Goal: Task Accomplishment & Management: Complete application form

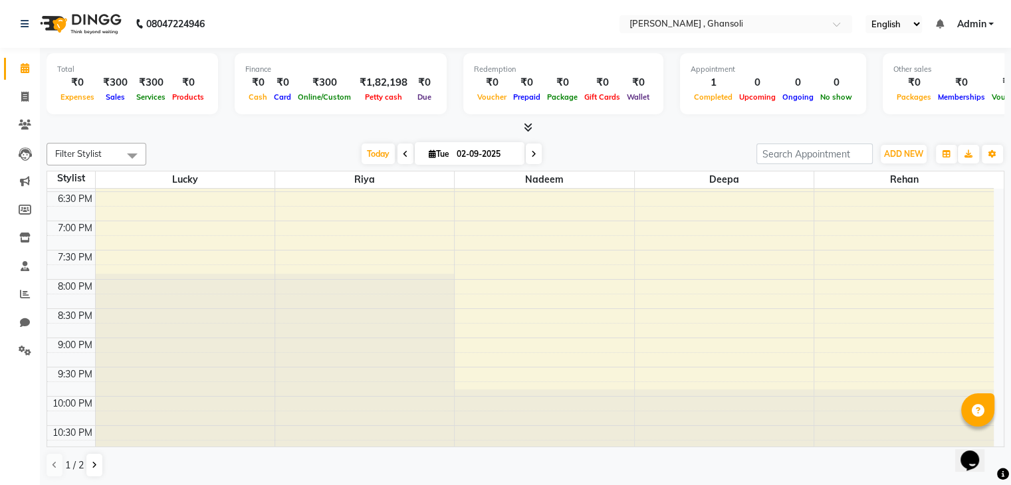
click at [220, 91] on div "Total ₹0 Expenses ₹300 Sales ₹300 Services ₹0 Products Finance ₹0 Cash ₹0 Card …" at bounding box center [526, 85] width 958 height 65
click at [129, 154] on span at bounding box center [132, 155] width 27 height 25
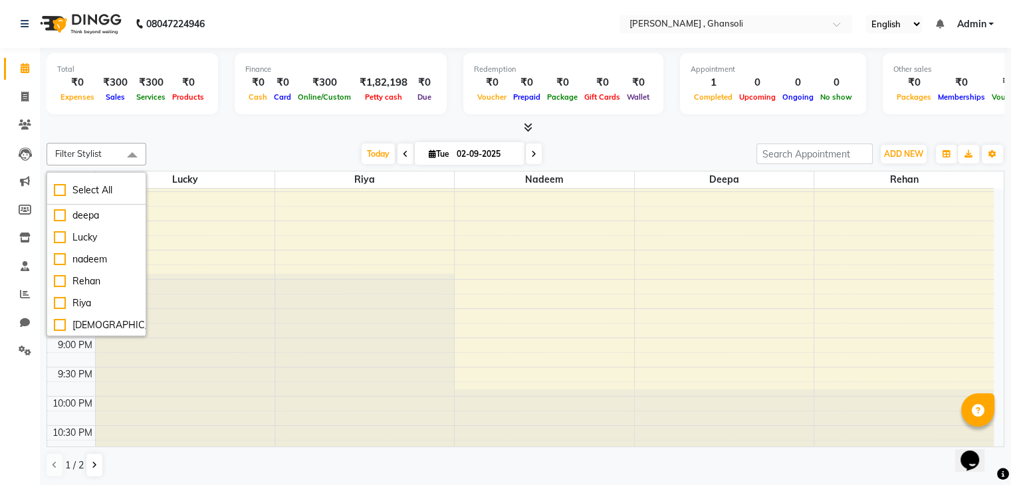
click at [163, 160] on div "[DATE] [DATE]" at bounding box center [451, 154] width 597 height 20
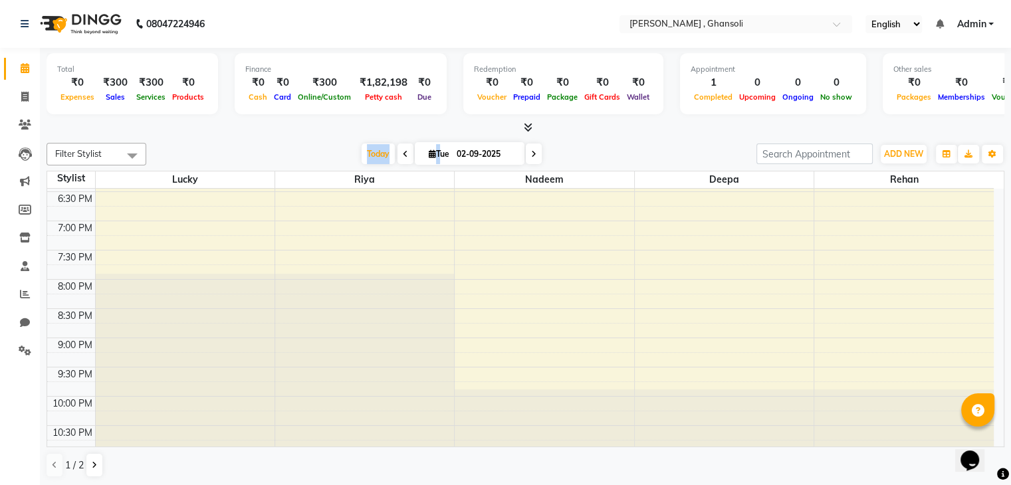
click at [163, 160] on div "[DATE] [DATE]" at bounding box center [451, 154] width 597 height 20
click at [21, 97] on icon at bounding box center [24, 97] width 7 height 10
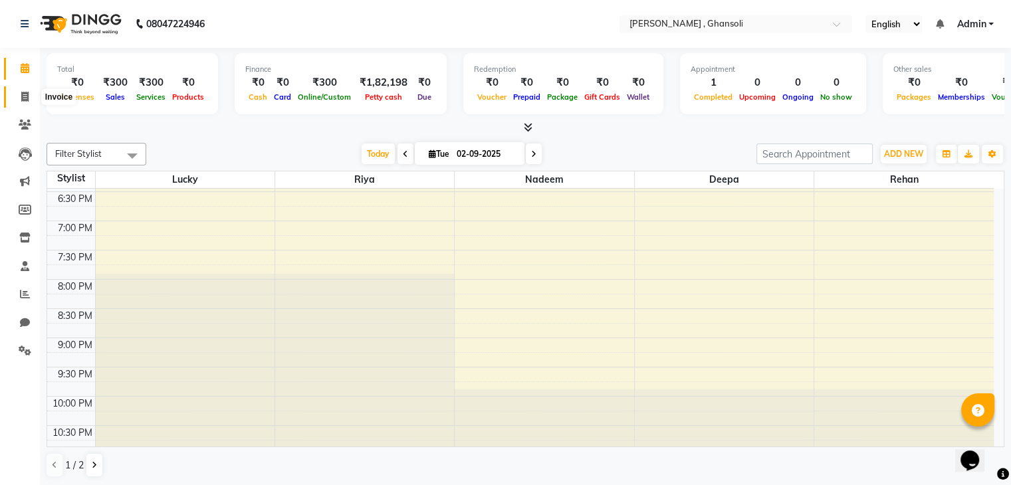
select select "8446"
select select "service"
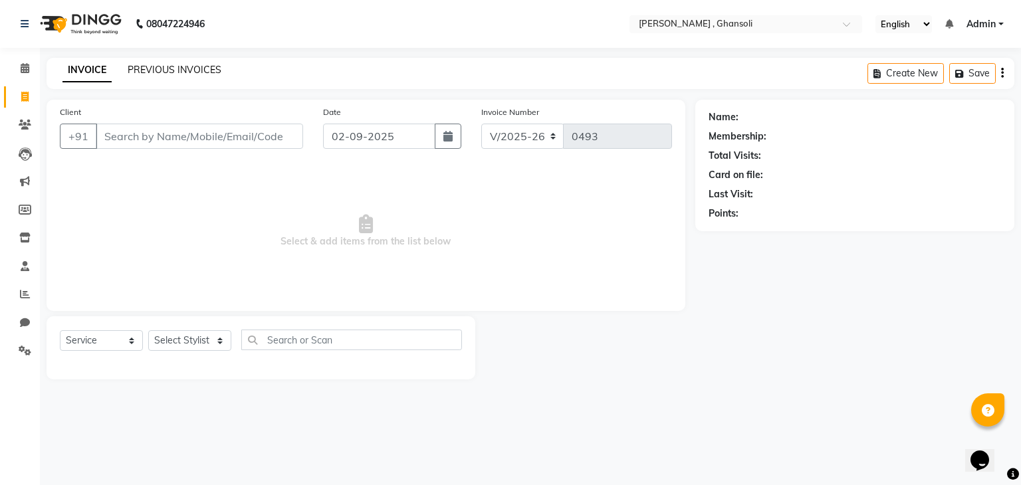
click at [162, 72] on link "PREVIOUS INVOICES" at bounding box center [175, 70] width 94 height 12
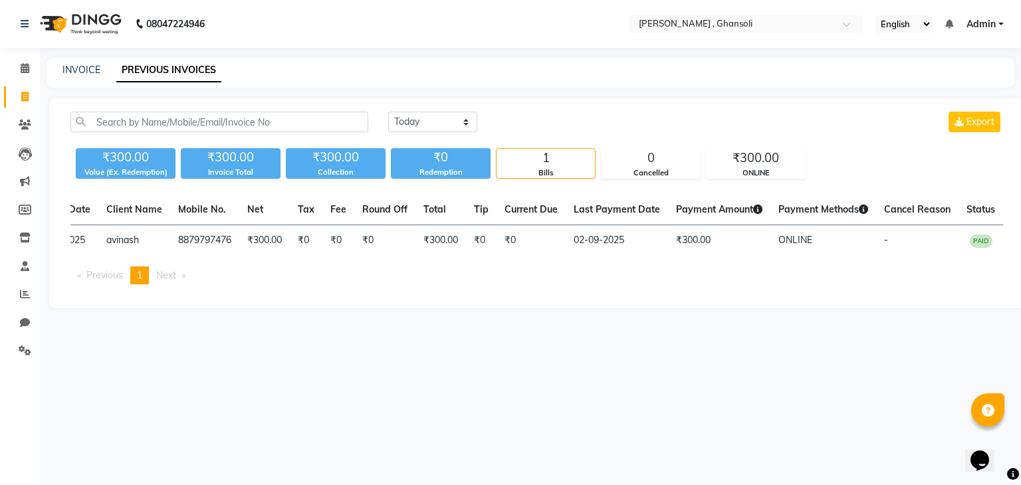
scroll to position [0, 124]
click at [338, 197] on th "Fee" at bounding box center [338, 210] width 32 height 31
click at [467, 118] on select "Today Yesterday Custom Range" at bounding box center [432, 122] width 89 height 21
select select "range"
click at [388, 112] on select "Today Yesterday Custom Range" at bounding box center [432, 122] width 89 height 21
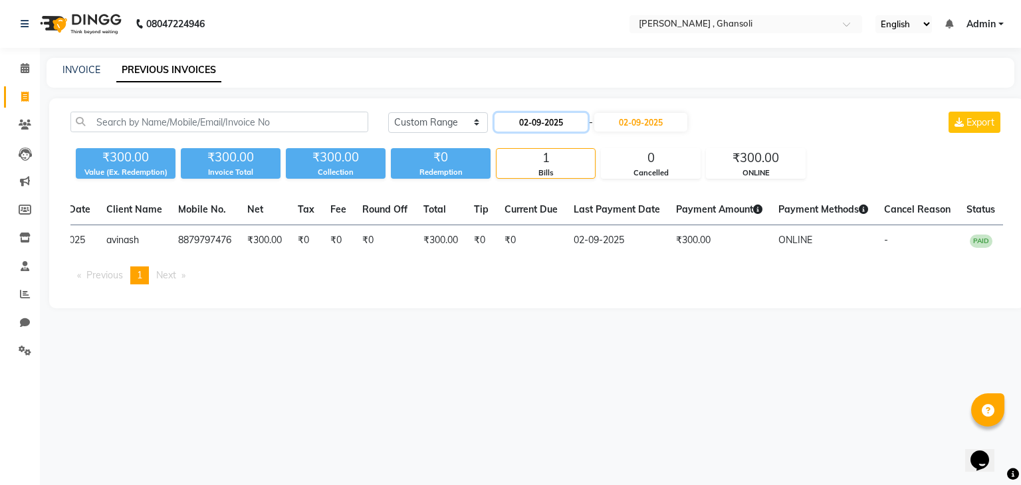
click at [542, 117] on input "02-09-2025" at bounding box center [541, 122] width 93 height 19
select select "9"
select select "2025"
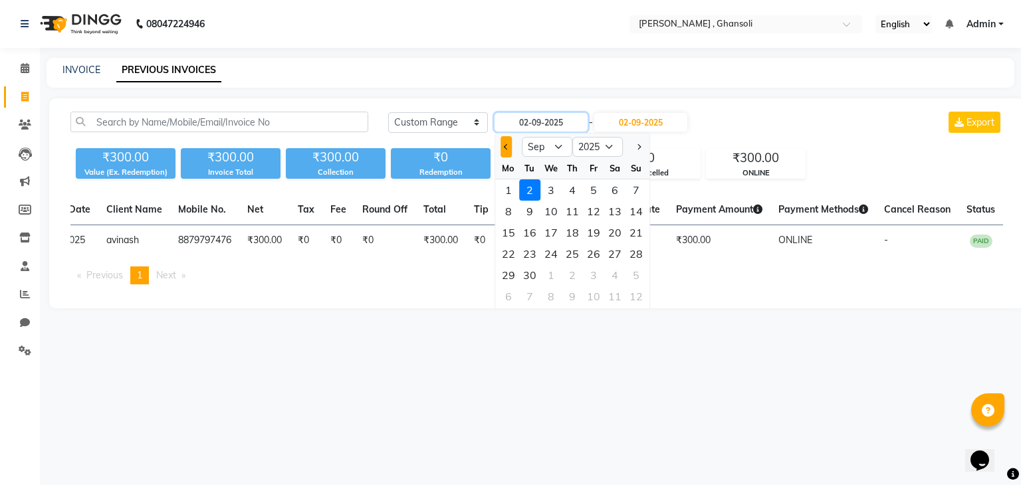
drag, startPoint x: 542, startPoint y: 117, endPoint x: 505, endPoint y: 146, distance: 46.4
click at [505, 133] on div "02-09-2025 Jan Feb Mar Apr May Jun Jul Aug Sep Oct Nov Dec 2015 2016 2017 2018 …" at bounding box center [590, 122] width 195 height 21
click at [505, 146] on span "Previous month" at bounding box center [506, 146] width 5 height 5
select select "8"
click at [541, 123] on input "02-09-2025" at bounding box center [541, 122] width 93 height 19
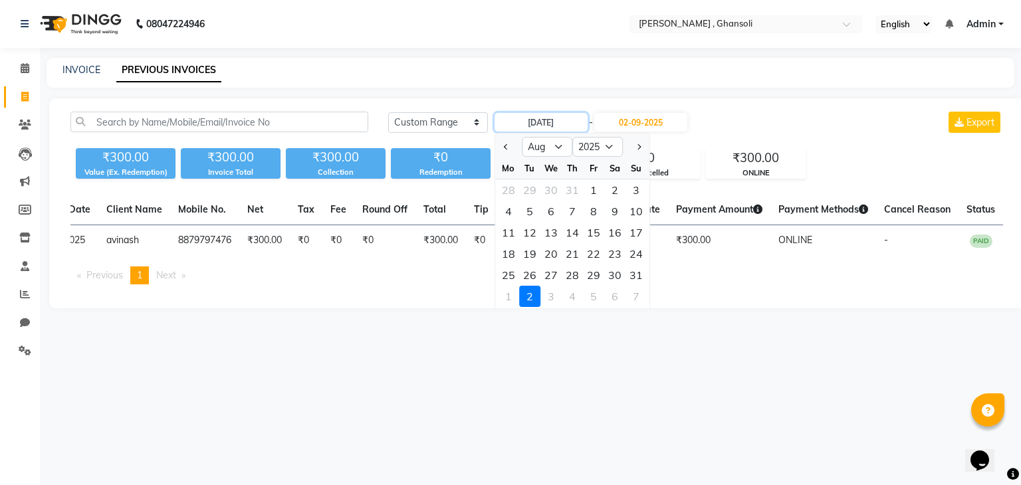
type input "02-08-2025"
click at [721, 131] on div "Today Yesterday Custom Range 02-08-2025 Jan Feb Mar Apr May Jun Jul Aug Sep Oct…" at bounding box center [695, 122] width 615 height 21
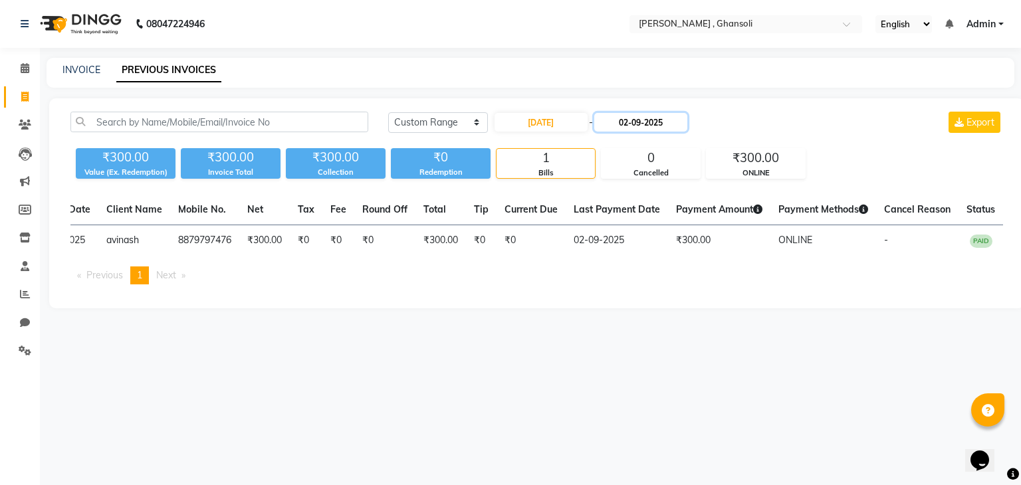
click at [671, 116] on input "02-09-2025" at bounding box center [640, 122] width 93 height 19
select select "9"
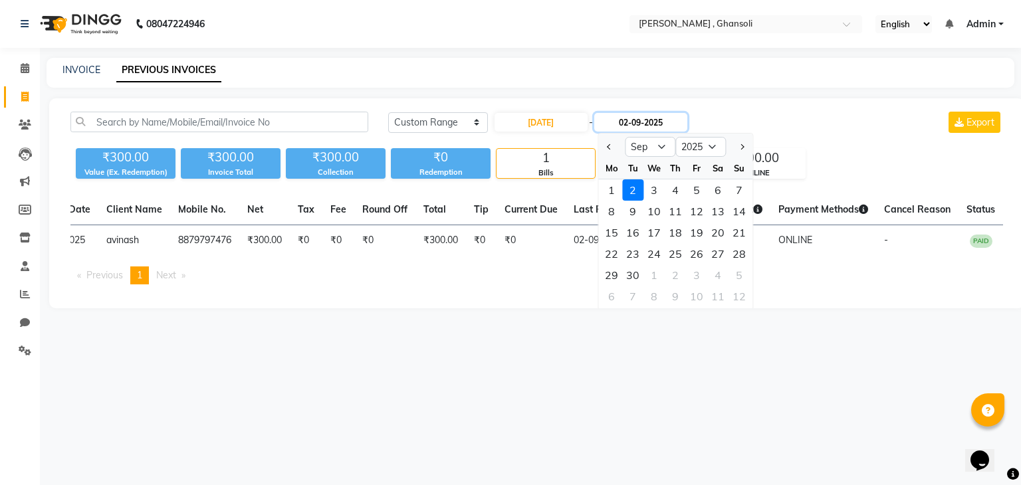
click at [671, 116] on input "02-09-2025" at bounding box center [640, 122] width 93 height 19
click at [724, 133] on ngb-datepicker "Aug Sep Oct Nov Dec 2025 2026 2027 2028 2029 2030 2031 2032 2033 2034 2035 Mo T…" at bounding box center [676, 222] width 156 height 178
click at [715, 308] on div "Today Yesterday Custom Range 02-08-2025 - 02-09-2025 Aug Sep Oct Nov Dec 2025 2…" at bounding box center [536, 203] width 975 height 210
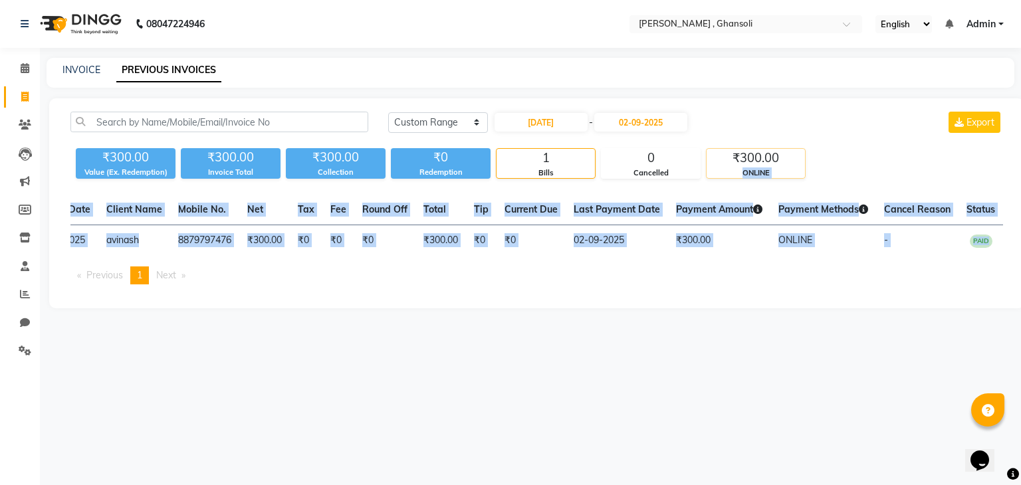
drag, startPoint x: 715, startPoint y: 317, endPoint x: 804, endPoint y: 150, distance: 189.4
click at [804, 150] on div "Today Yesterday Custom Range 02-08-2025 - 02-09-2025 Export ₹300.00 Value (Ex. …" at bounding box center [536, 203] width 975 height 210
click at [804, 150] on div "₹300.00" at bounding box center [756, 158] width 98 height 19
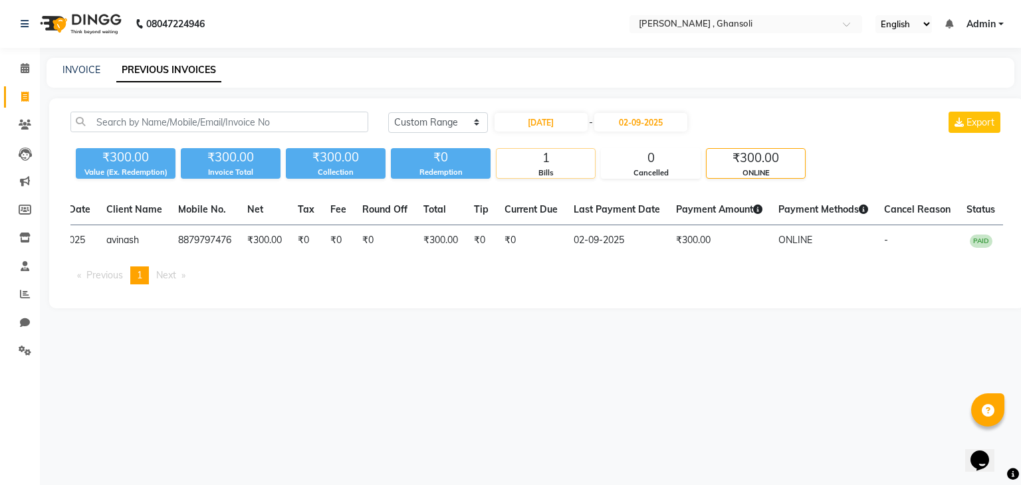
click at [548, 154] on div "1" at bounding box center [546, 158] width 98 height 19
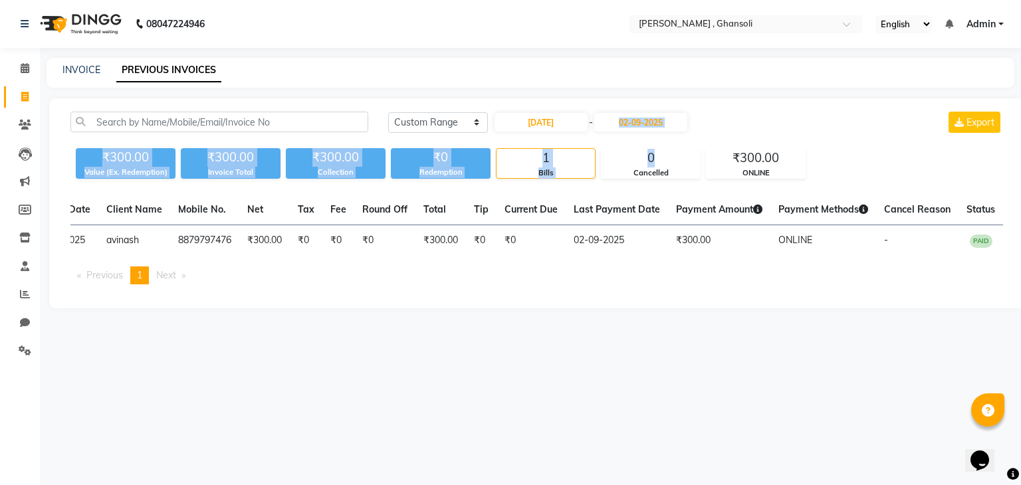
drag, startPoint x: 652, startPoint y: 164, endPoint x: 804, endPoint y: 116, distance: 159.8
click at [804, 116] on div "Today Yesterday Custom Range 02-08-2025 - 02-09-2025 Export ₹300.00 Value (Ex. …" at bounding box center [536, 145] width 949 height 67
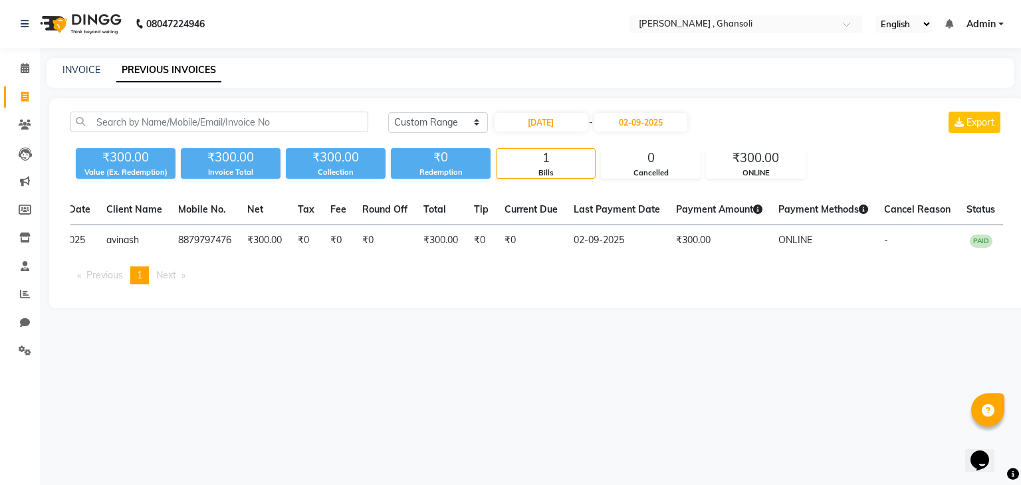
click at [804, 116] on div "Today Yesterday Custom Range 02-08-2025 - 02-09-2025 Export" at bounding box center [695, 122] width 615 height 21
click at [975, 123] on span "Export" at bounding box center [981, 122] width 28 height 12
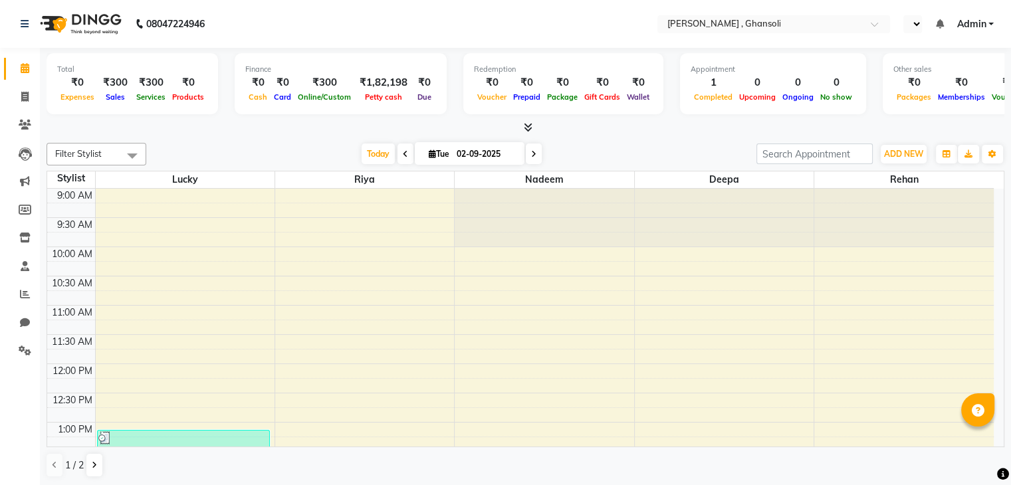
select select "en"
click at [27, 94] on icon at bounding box center [24, 97] width 7 height 10
select select "8446"
select select "service"
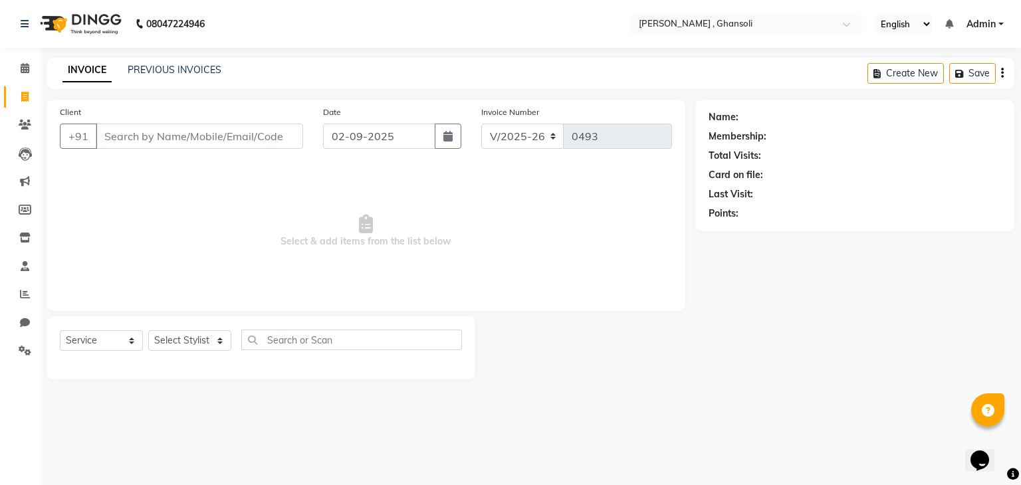
click at [27, 94] on icon at bounding box center [24, 97] width 7 height 10
select select "8446"
select select "service"
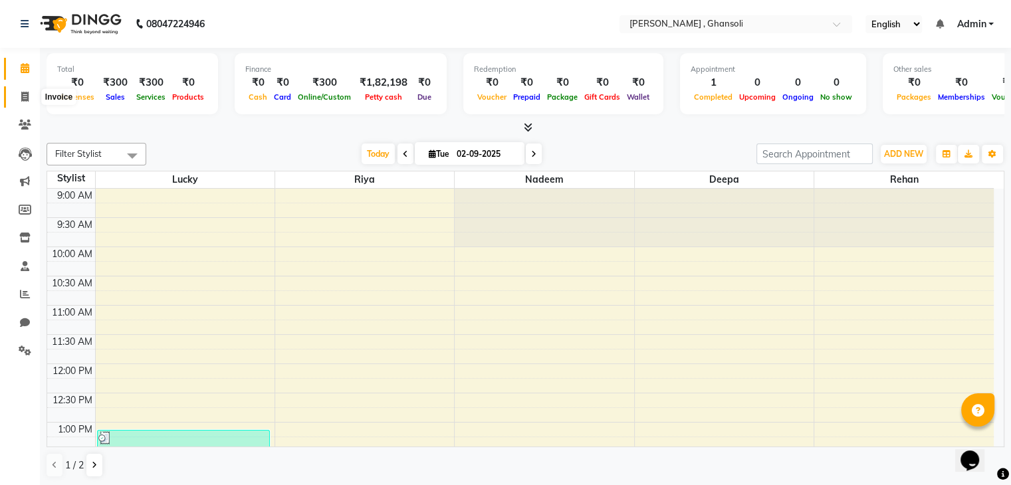
click at [24, 100] on icon at bounding box center [24, 97] width 7 height 10
select select "8446"
select select "service"
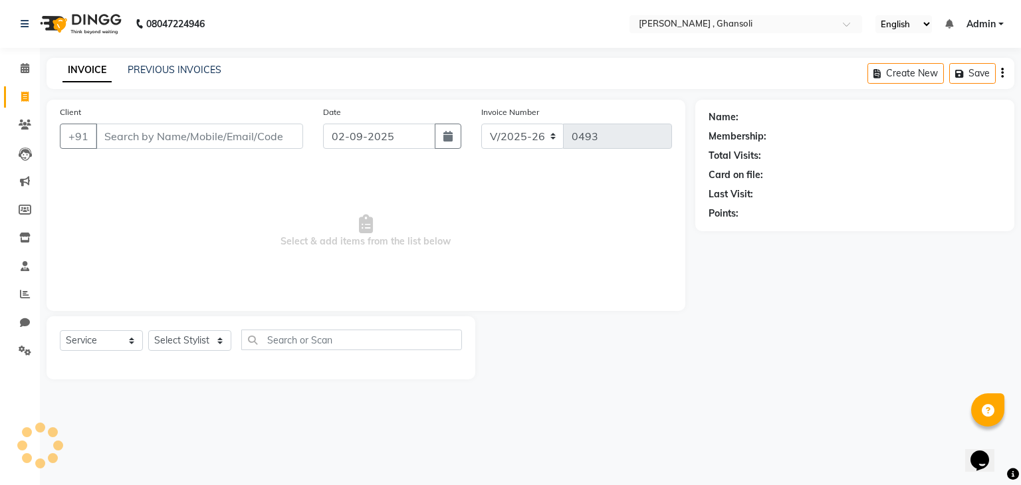
click at [160, 128] on input "Client" at bounding box center [199, 136] width 207 height 25
type input "9619760936"
click at [267, 134] on span "Add Client" at bounding box center [269, 136] width 53 height 13
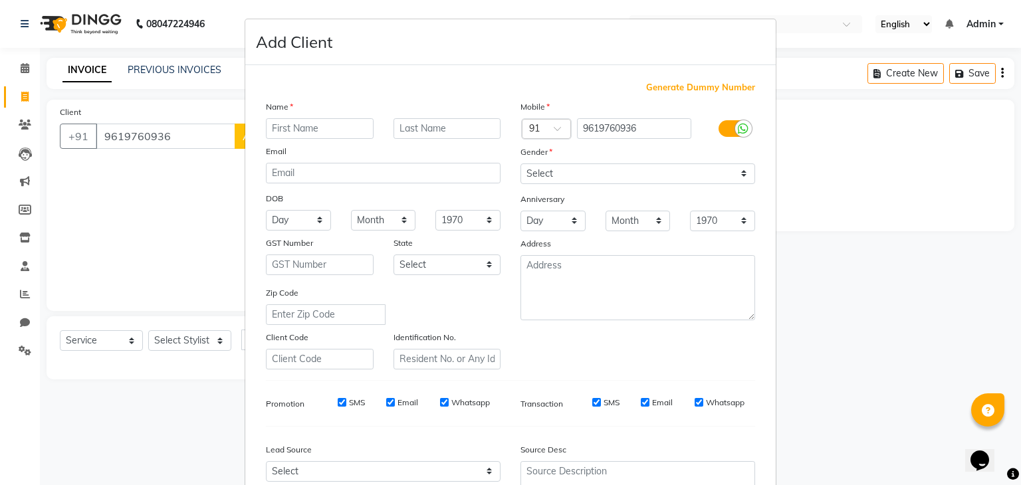
click at [301, 128] on input "text" at bounding box center [320, 128] width 108 height 21
type input "neha"
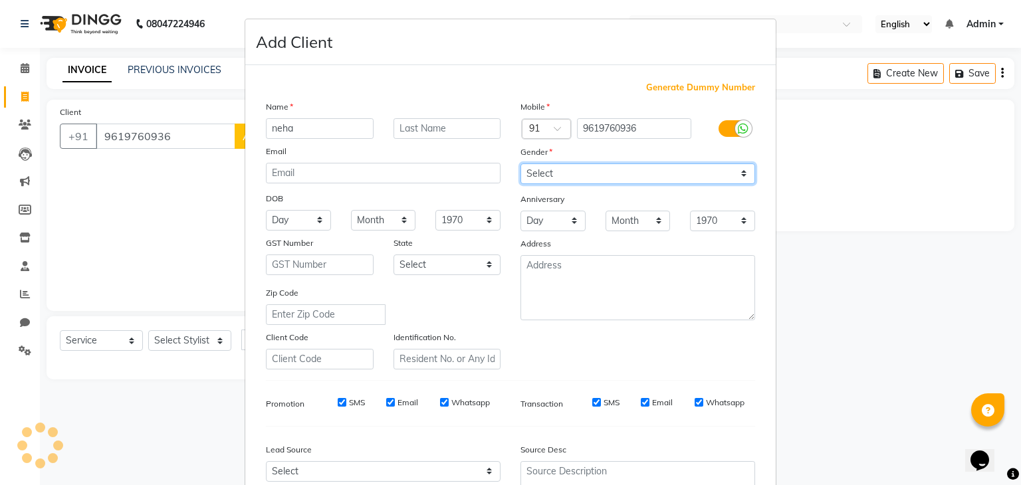
click at [736, 170] on select "Select Male Female Other Prefer Not To Say" at bounding box center [638, 174] width 235 height 21
select select "female"
click at [521, 164] on select "Select Male Female Other Prefer Not To Say" at bounding box center [638, 174] width 235 height 21
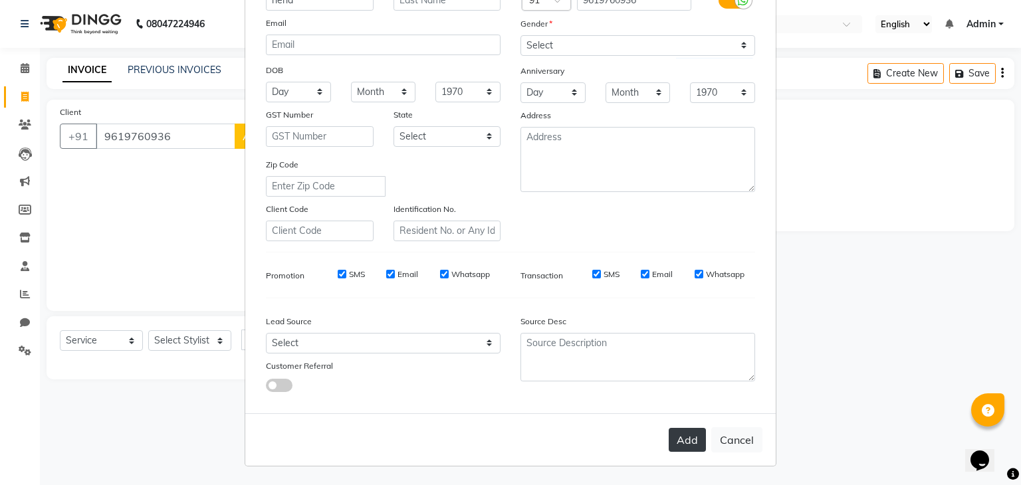
click at [681, 430] on button "Add" at bounding box center [687, 440] width 37 height 24
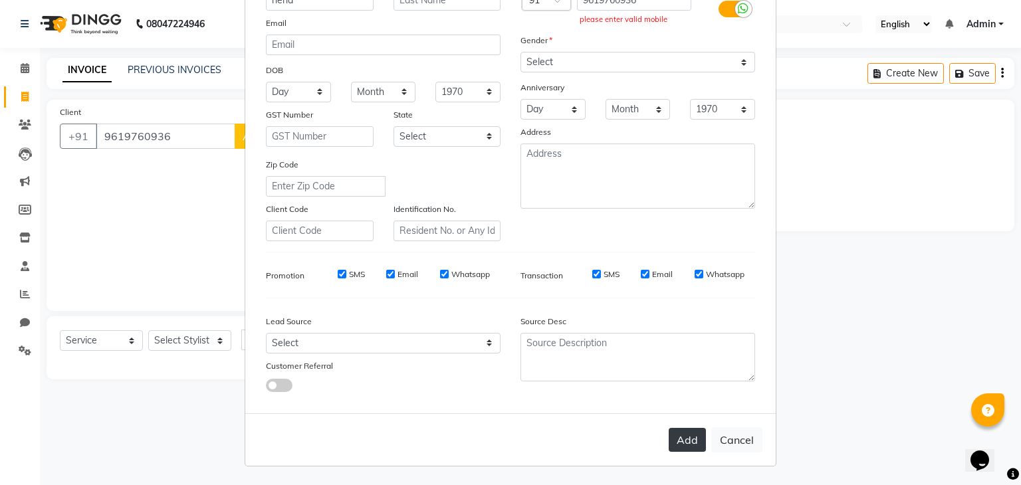
click at [681, 430] on button "Add" at bounding box center [687, 440] width 37 height 24
click at [218, 128] on ngb-modal-window "Add Client Generate Dummy Number Name neha Email DOB Day 01 02 03 04 05 06 07 0…" at bounding box center [510, 242] width 1021 height 485
click at [691, 439] on button "Add" at bounding box center [687, 440] width 37 height 24
click at [741, 451] on button "Cancel" at bounding box center [736, 439] width 51 height 25
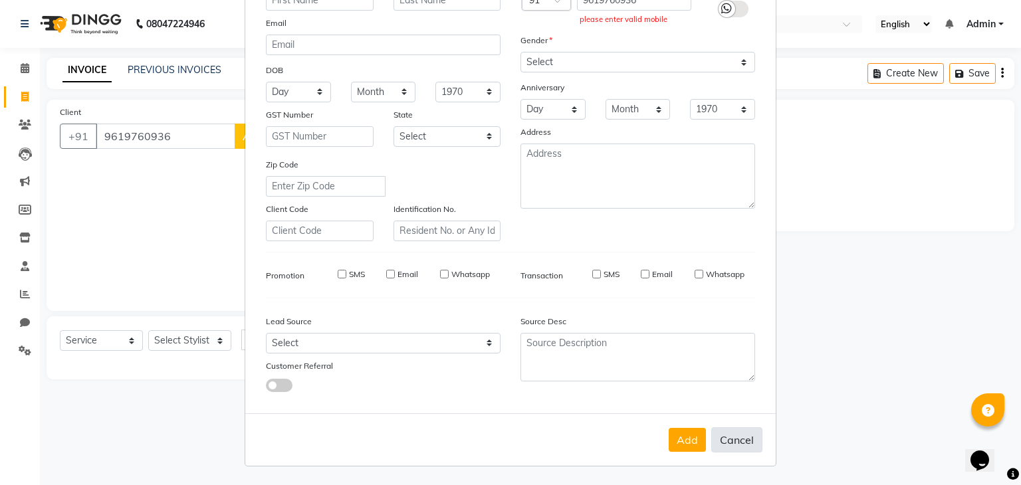
select select
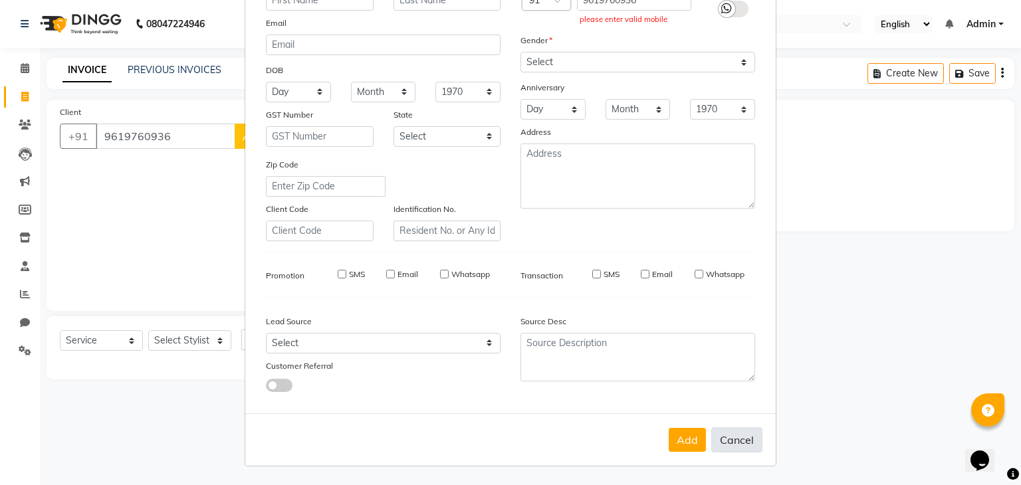
select select
checkbox input "false"
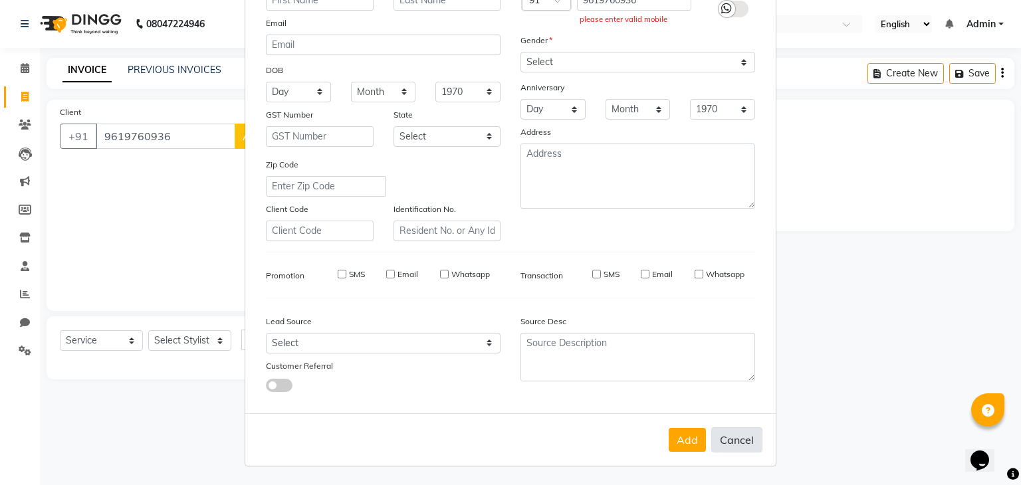
checkbox input "false"
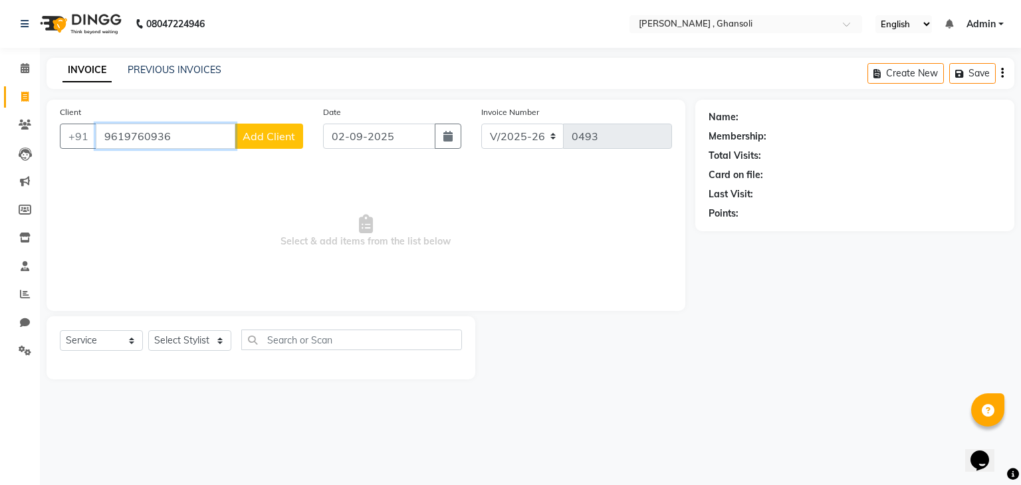
click at [190, 132] on input "9619760936" at bounding box center [166, 136] width 140 height 25
type input "9"
type input "9619760936"
click at [263, 136] on span "Add Client" at bounding box center [269, 136] width 53 height 13
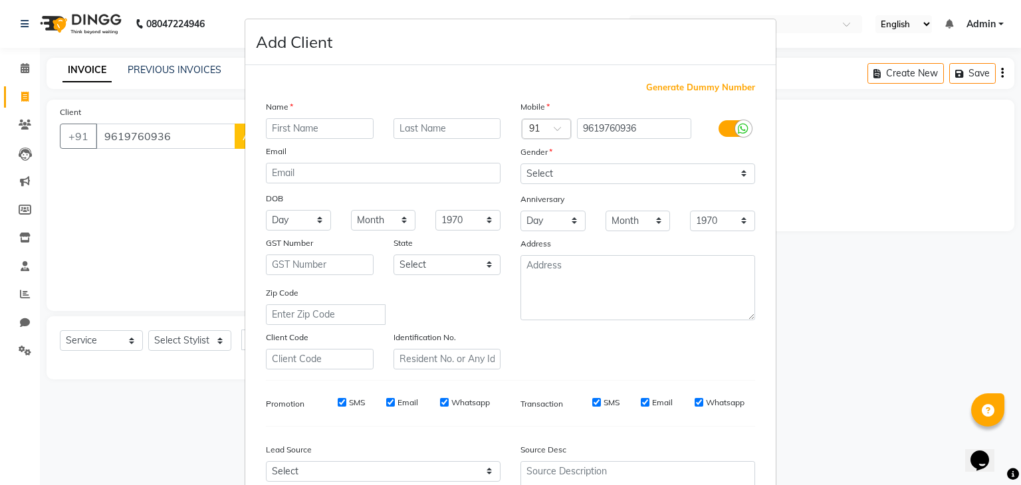
click at [327, 128] on input "text" at bounding box center [320, 128] width 108 height 21
type input "neha"
click at [737, 174] on select "Select Male Female Other Prefer Not To Say" at bounding box center [638, 174] width 235 height 21
select select "female"
click at [521, 164] on select "Select Male Female Other Prefer Not To Say" at bounding box center [638, 174] width 235 height 21
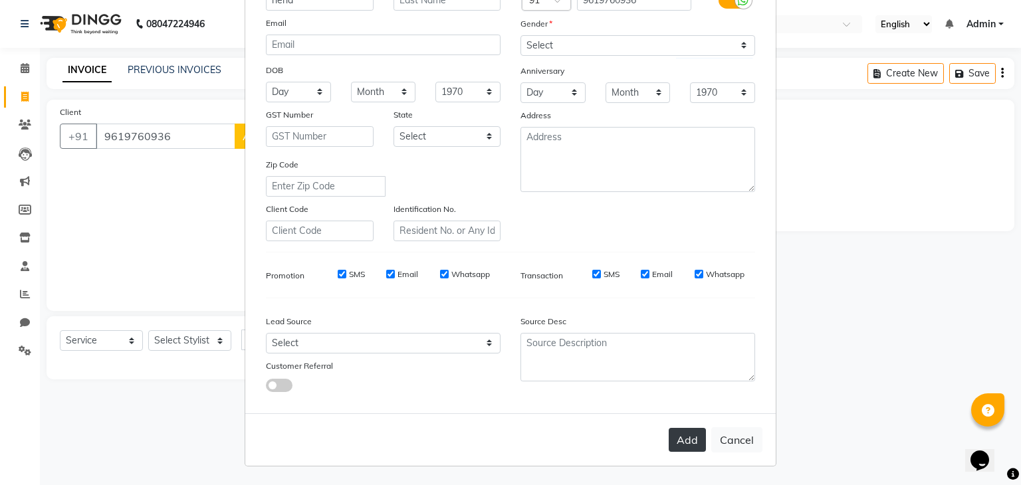
click at [691, 448] on button "Add" at bounding box center [687, 440] width 37 height 24
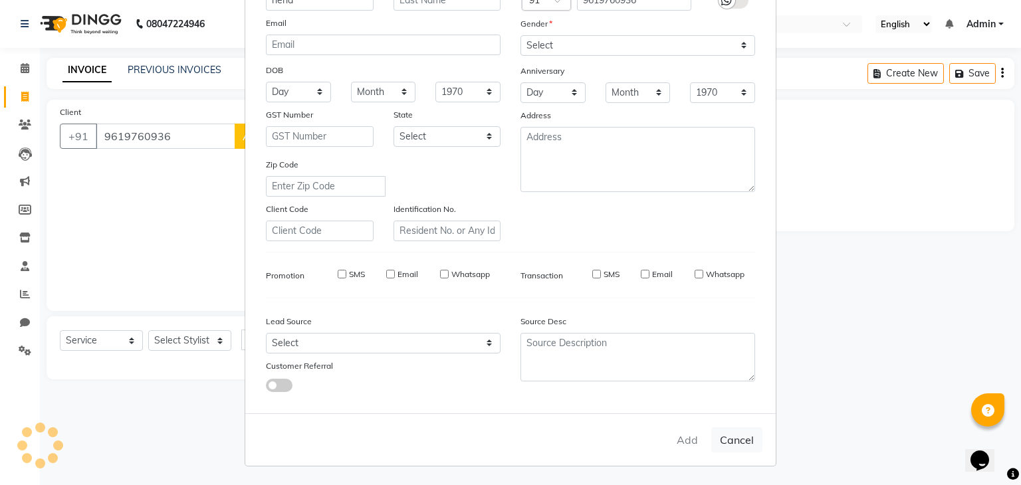
select select
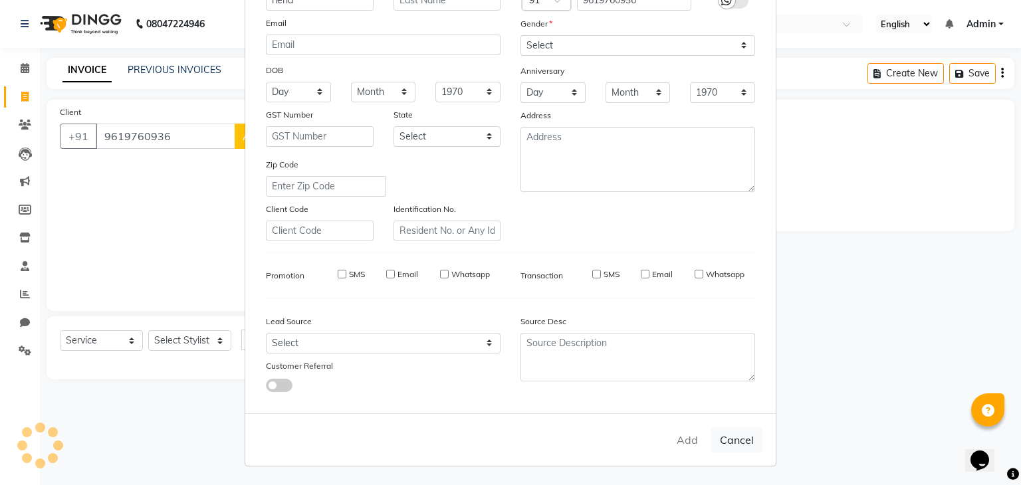
select select
checkbox input "false"
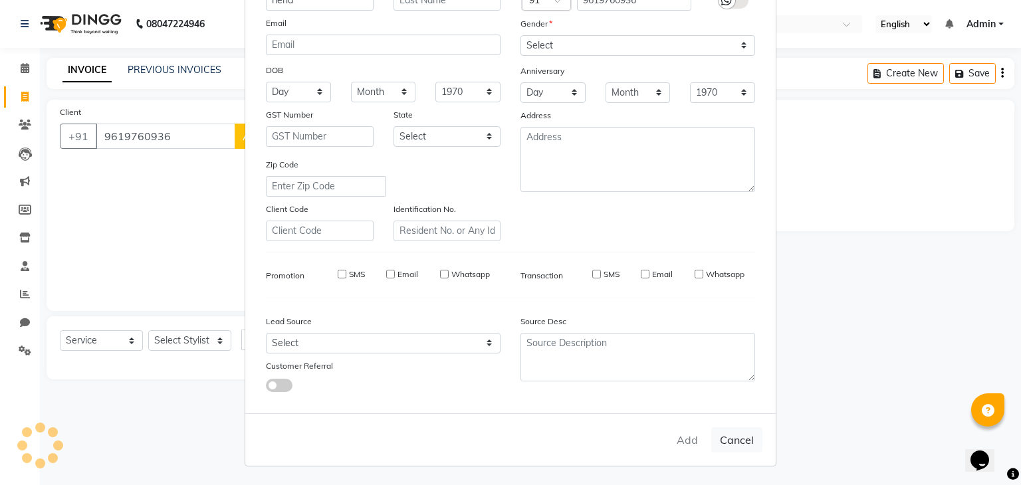
checkbox input "false"
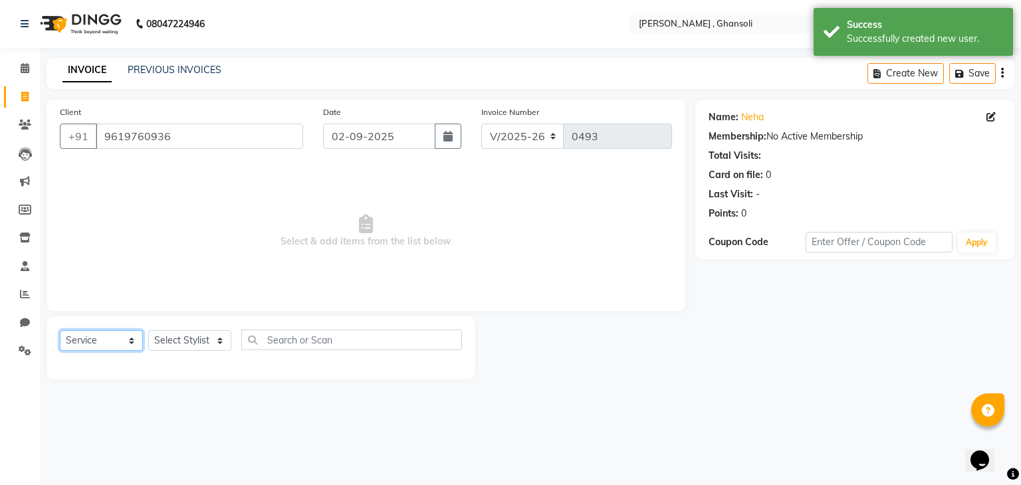
click at [133, 342] on select "Select Service Product Membership Package Voucher Prepaid Gift Card" at bounding box center [101, 340] width 83 height 21
click at [60, 331] on select "Select Service Product Membership Package Voucher Prepaid Gift Card" at bounding box center [101, 340] width 83 height 21
click at [221, 340] on select "Select Stylist deepa Lucky nadeem Rehan Riya Shivam Uzair Vinita" at bounding box center [189, 340] width 83 height 21
select select "86842"
click at [148, 331] on select "Select Stylist deepa Lucky nadeem Rehan Riya Shivam Uzair Vinita" at bounding box center [189, 340] width 83 height 21
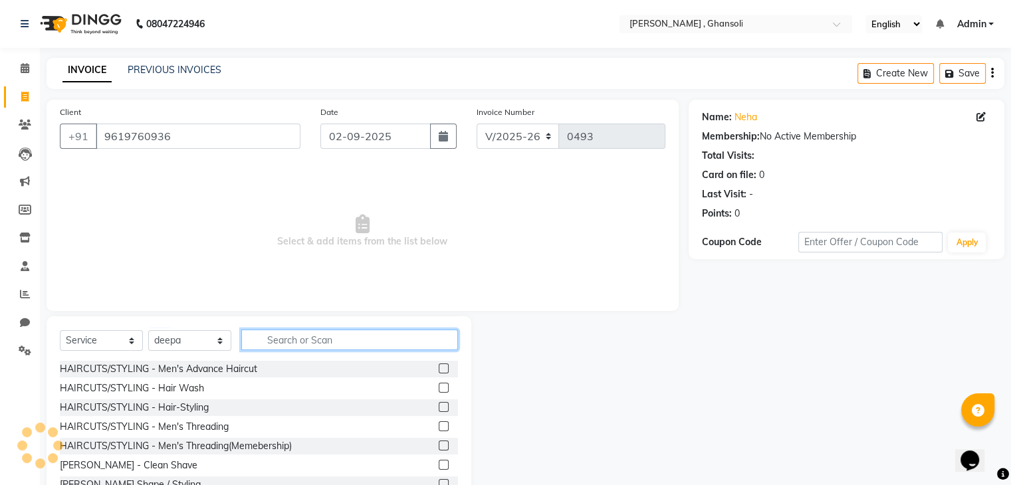
click at [278, 332] on input "text" at bounding box center [349, 340] width 217 height 21
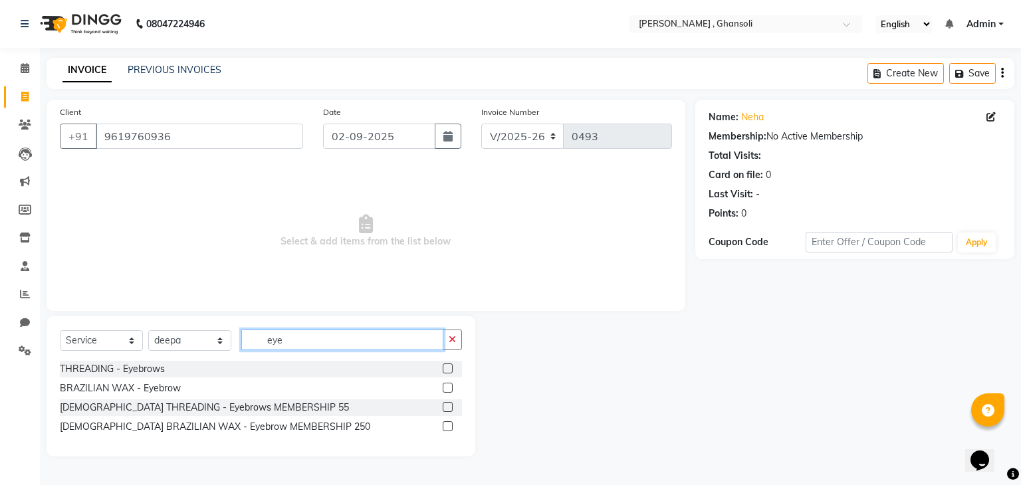
type input "eye"
click at [449, 369] on label at bounding box center [448, 369] width 10 height 10
click at [449, 369] on input "checkbox" at bounding box center [447, 369] width 9 height 9
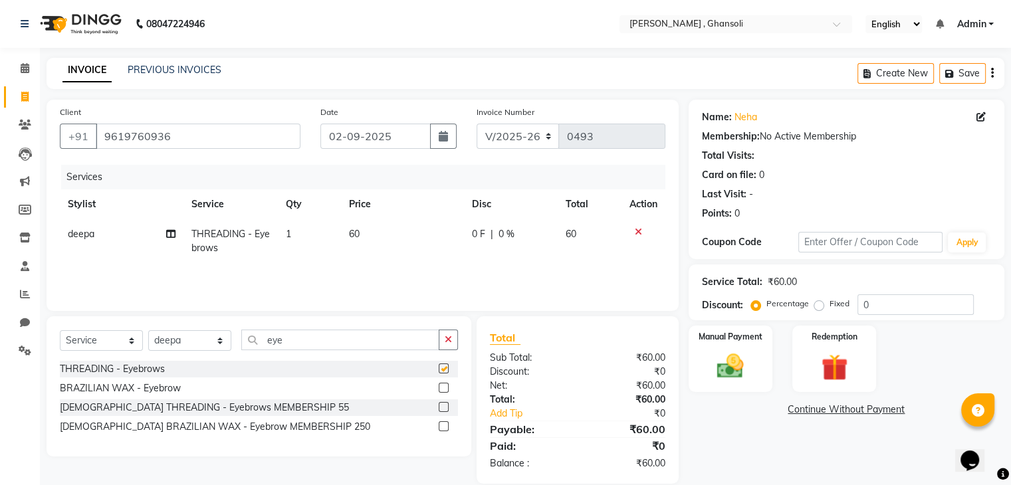
checkbox input "false"
click at [479, 243] on td "0 F | 0 %" at bounding box center [511, 241] width 94 height 44
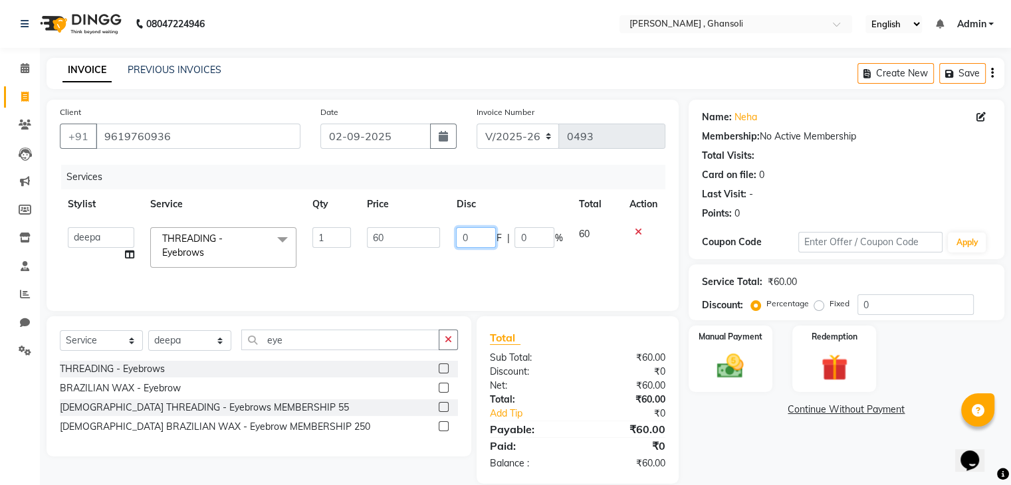
click at [479, 243] on input "0" at bounding box center [476, 237] width 40 height 21
type input "10"
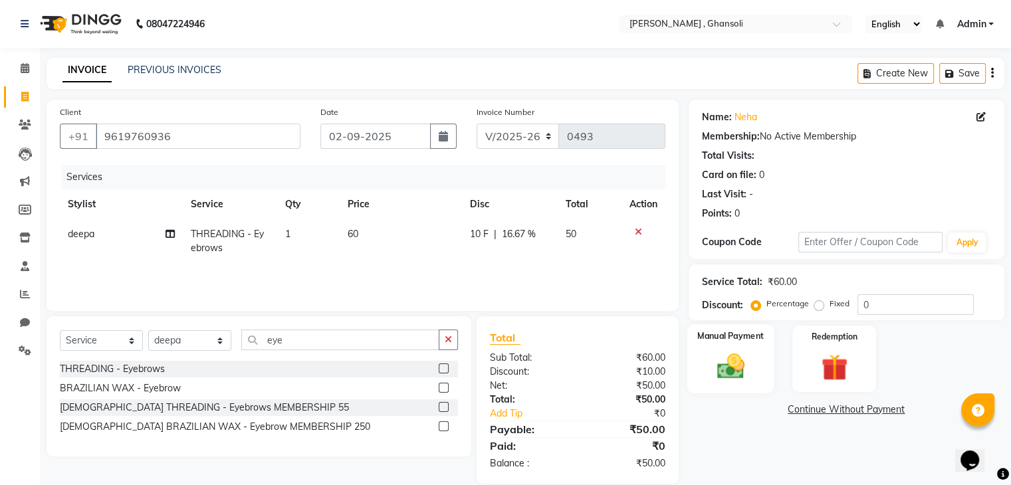
click at [710, 358] on img at bounding box center [730, 367] width 45 height 32
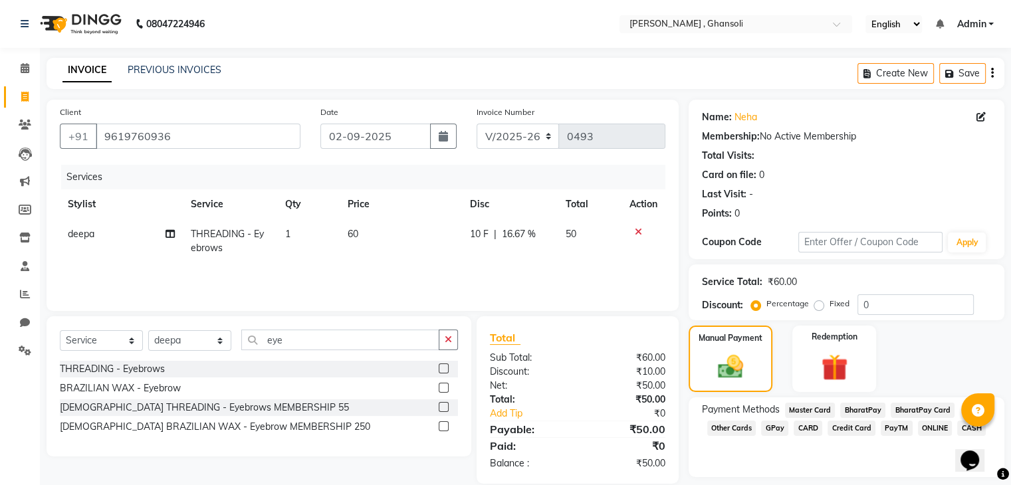
click at [931, 431] on span "ONLINE" at bounding box center [935, 428] width 35 height 15
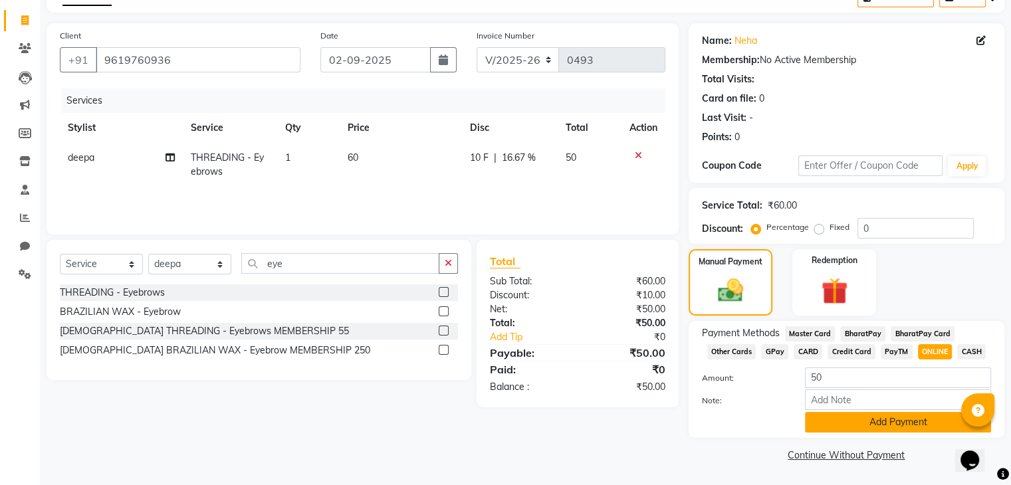
click at [892, 416] on button "Add Payment" at bounding box center [898, 422] width 186 height 21
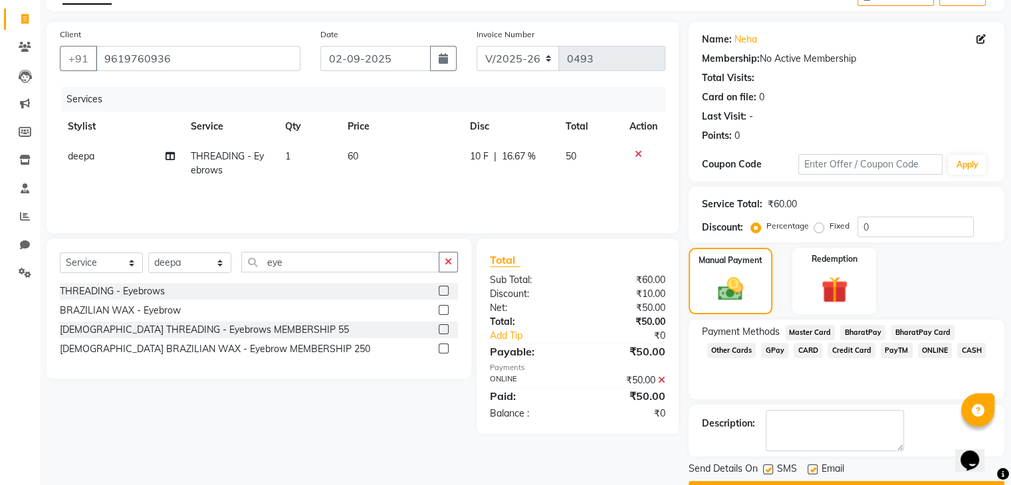
click at [800, 481] on button "Checkout" at bounding box center [847, 491] width 316 height 21
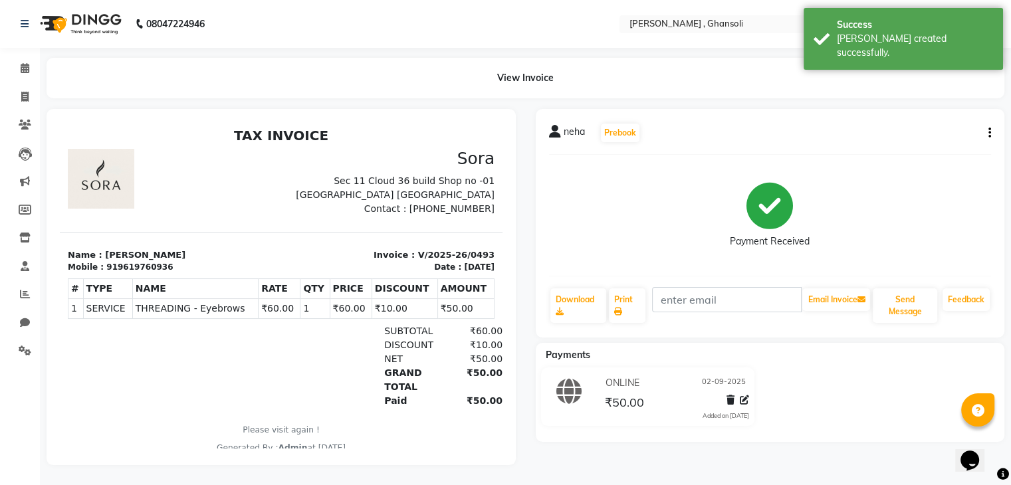
scroll to position [9, 0]
